Goal: Navigation & Orientation: Go to known website

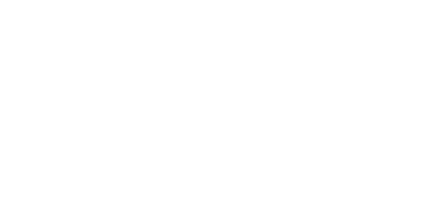
drag, startPoint x: 0, startPoint y: 0, endPoint x: 326, endPoint y: 75, distance: 334.9
click at [212, 2] on html at bounding box center [213, 1] width 426 height 2
